Goal: Find specific page/section: Find specific page/section

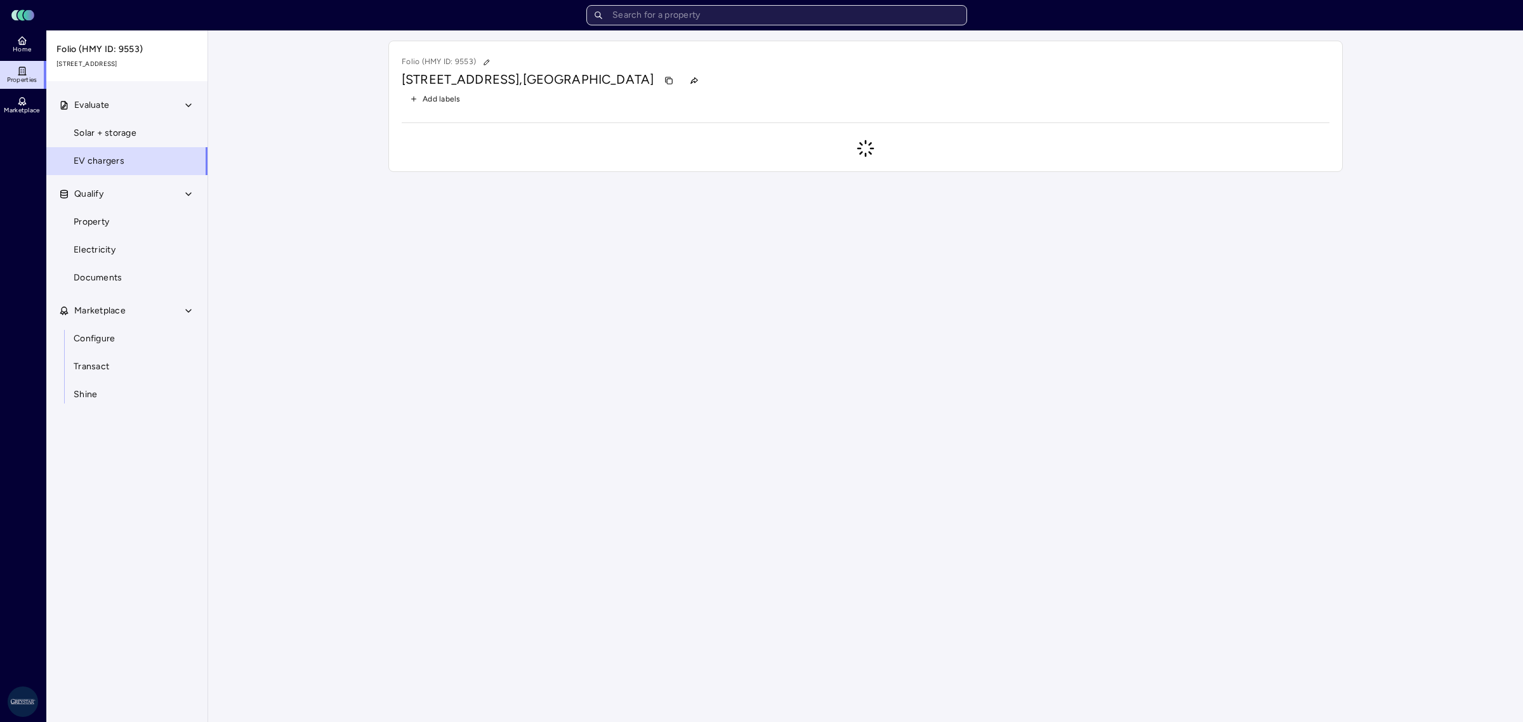
click at [775, 25] on input "text" at bounding box center [776, 15] width 381 height 20
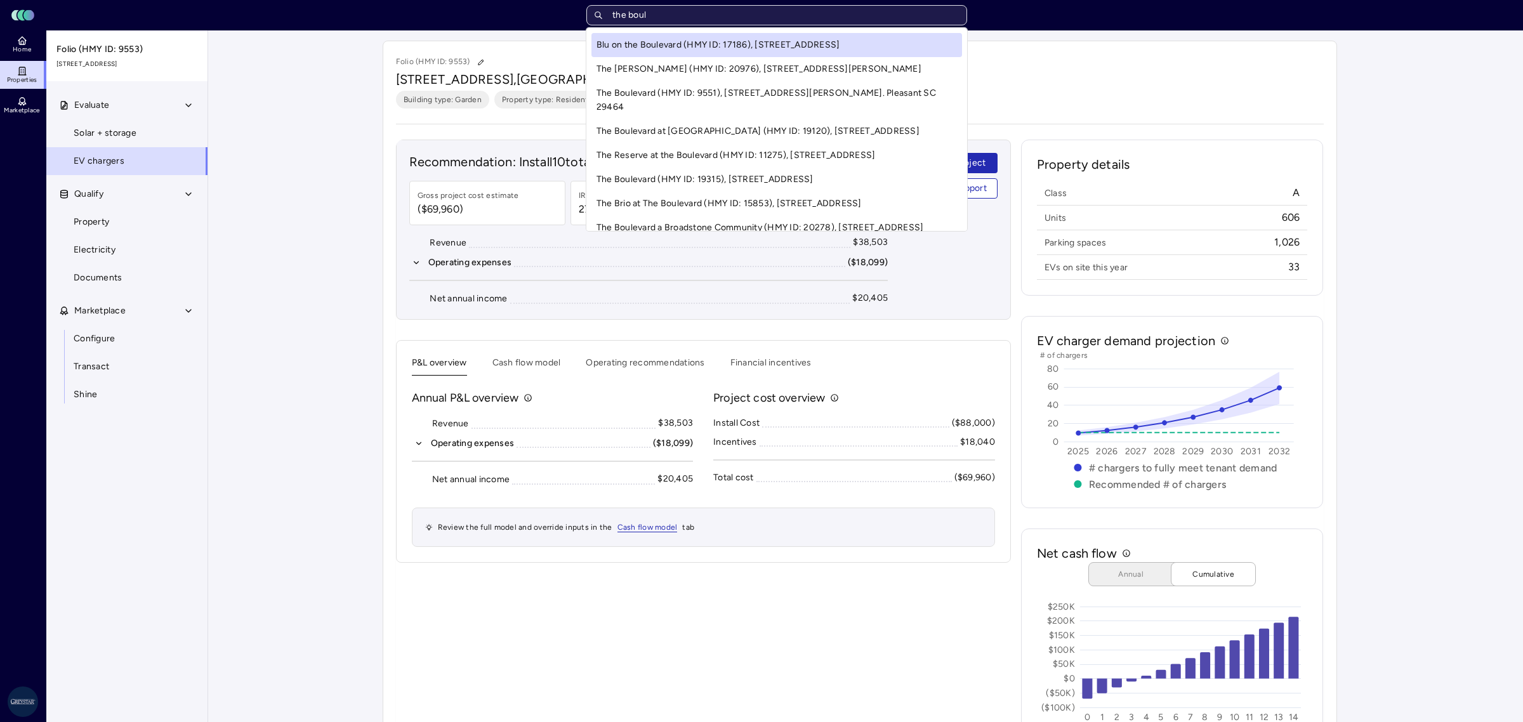
type input "the boule"
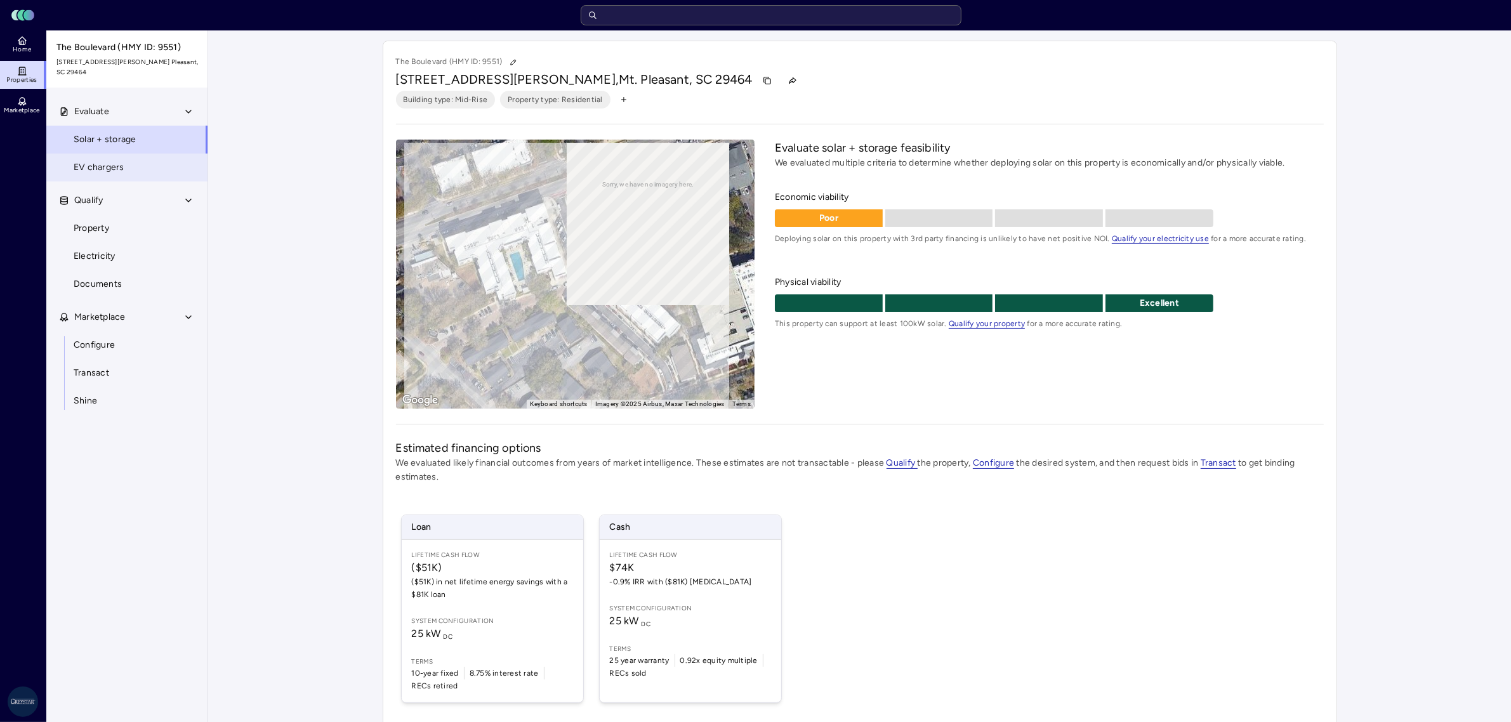
click at [147, 174] on link "EV chargers" at bounding box center [127, 168] width 162 height 28
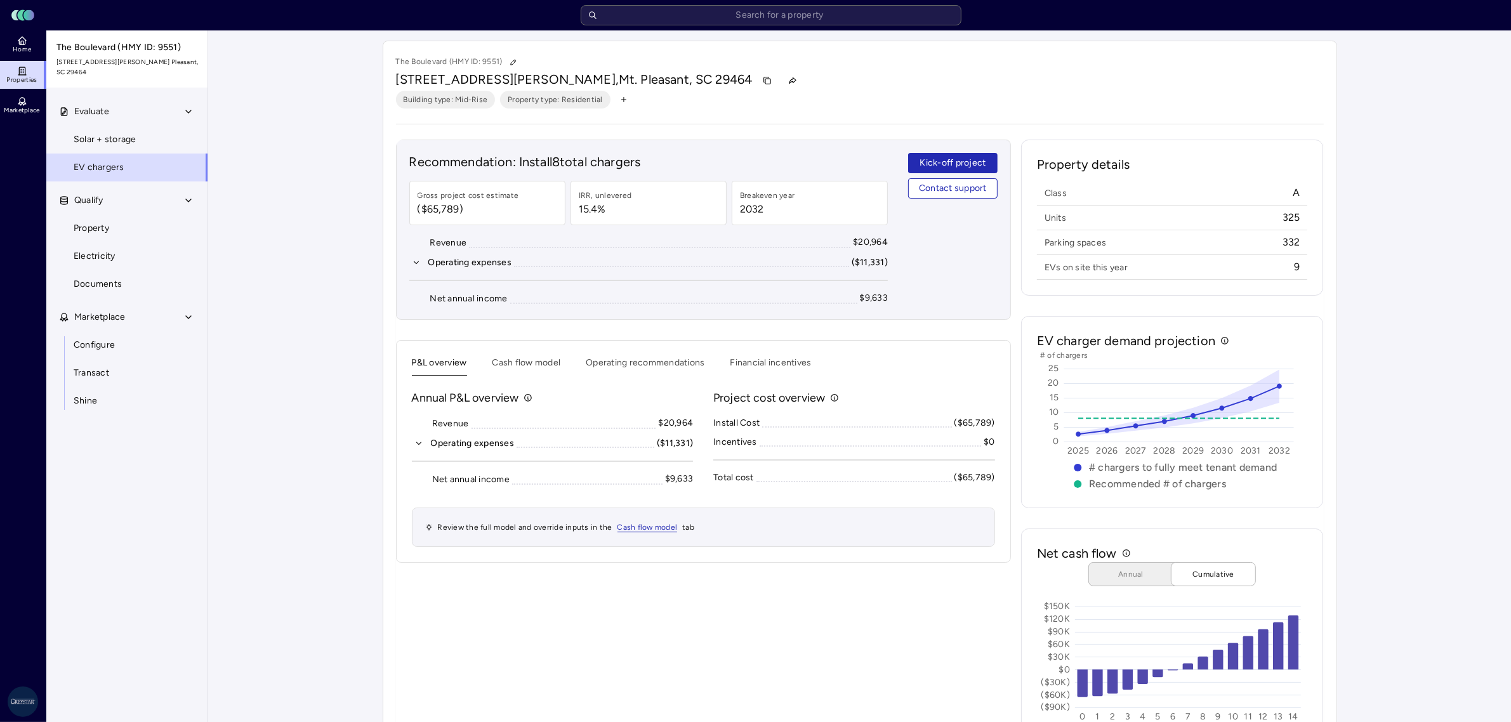
click at [1429, 427] on div "Your estimates have been updated The Boulevard (HMY ID: 9551) [STREET_ADDRESS][…" at bounding box center [859, 402] width 1302 height 745
